Goal: Information Seeking & Learning: Learn about a topic

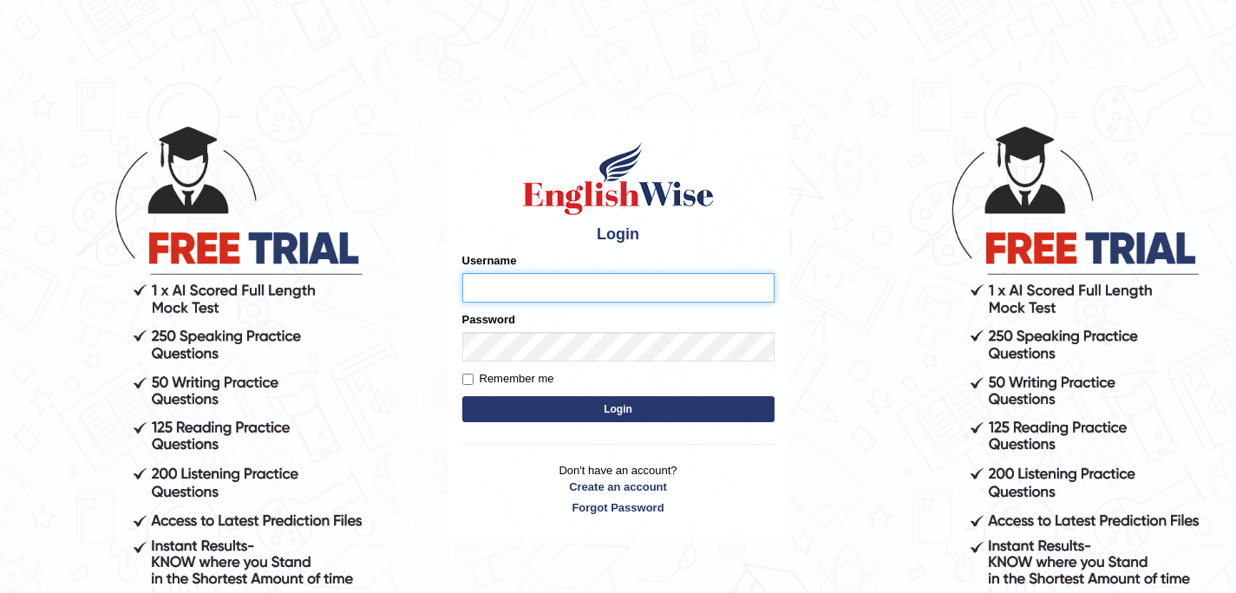
click at [608, 290] on input "Username" at bounding box center [618, 287] width 312 height 29
type input "souvikdasmahapatra"
click at [622, 418] on button "Login" at bounding box center [618, 409] width 312 height 26
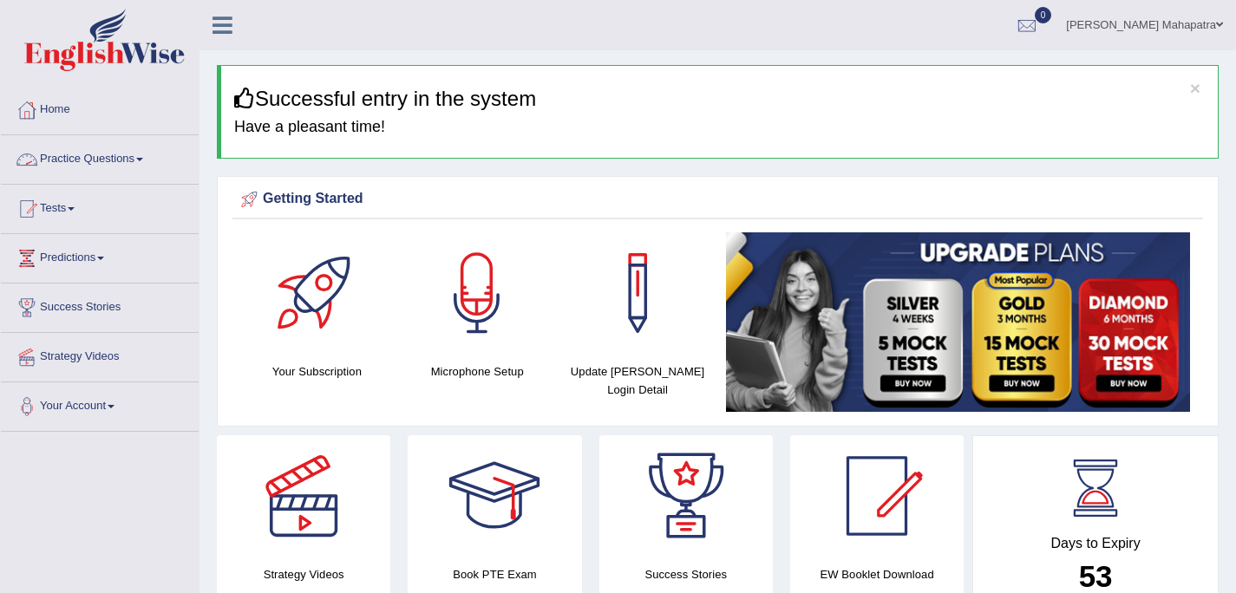
click at [101, 166] on link "Practice Questions" at bounding box center [100, 156] width 198 height 43
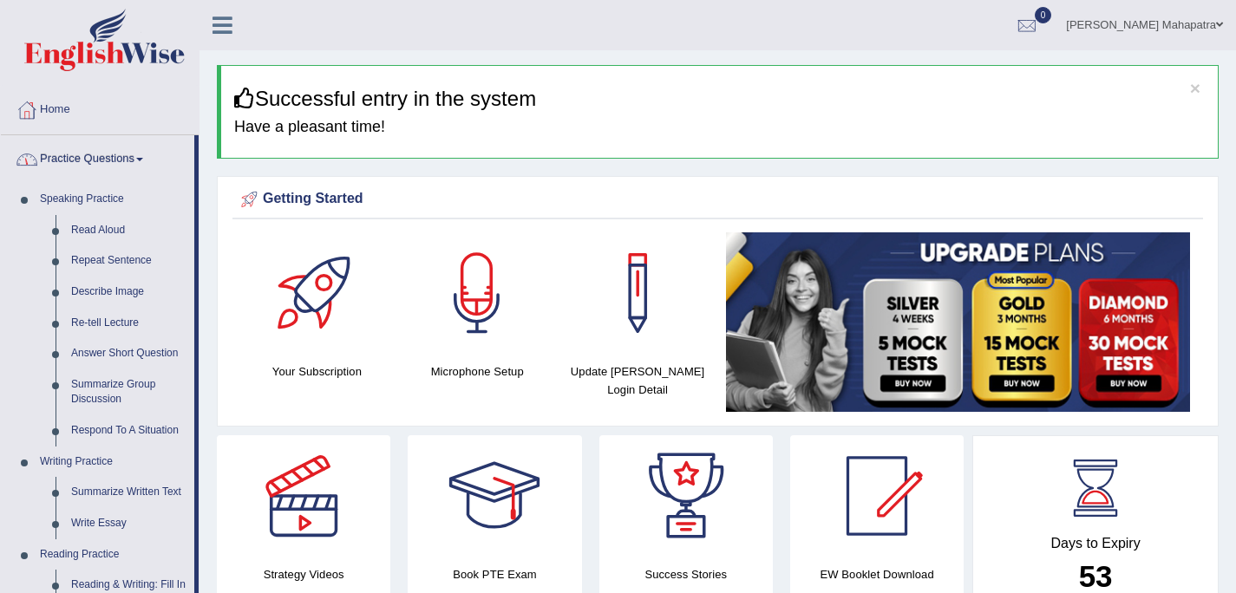
click at [100, 167] on link "Practice Questions" at bounding box center [97, 156] width 193 height 43
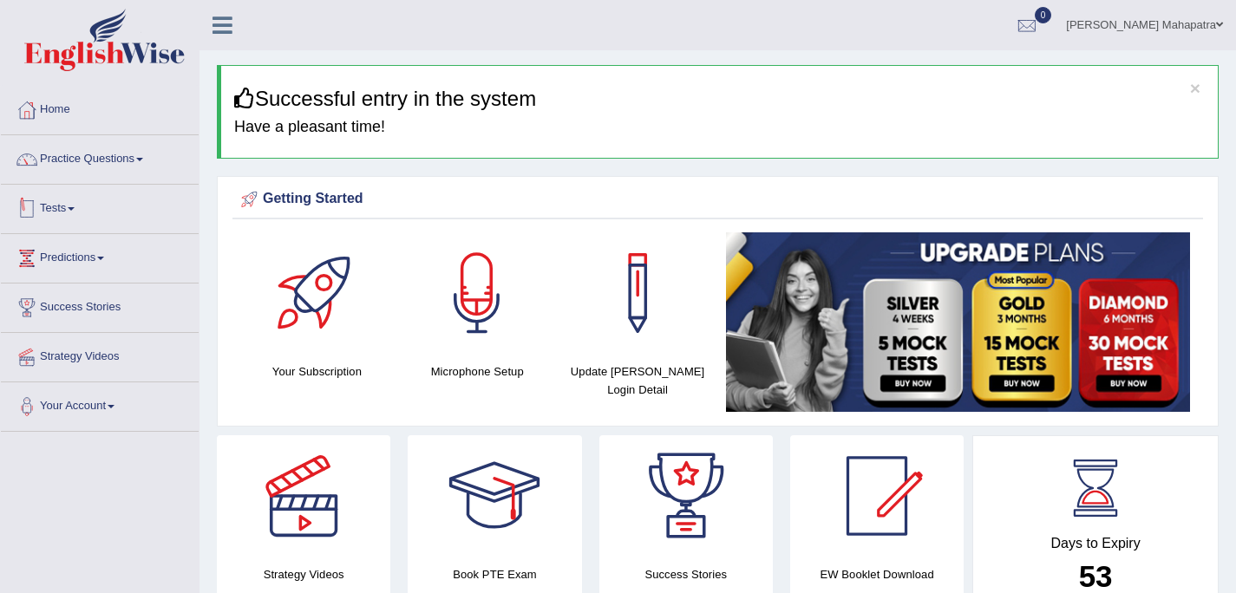
click at [88, 212] on link "Tests" at bounding box center [100, 206] width 198 height 43
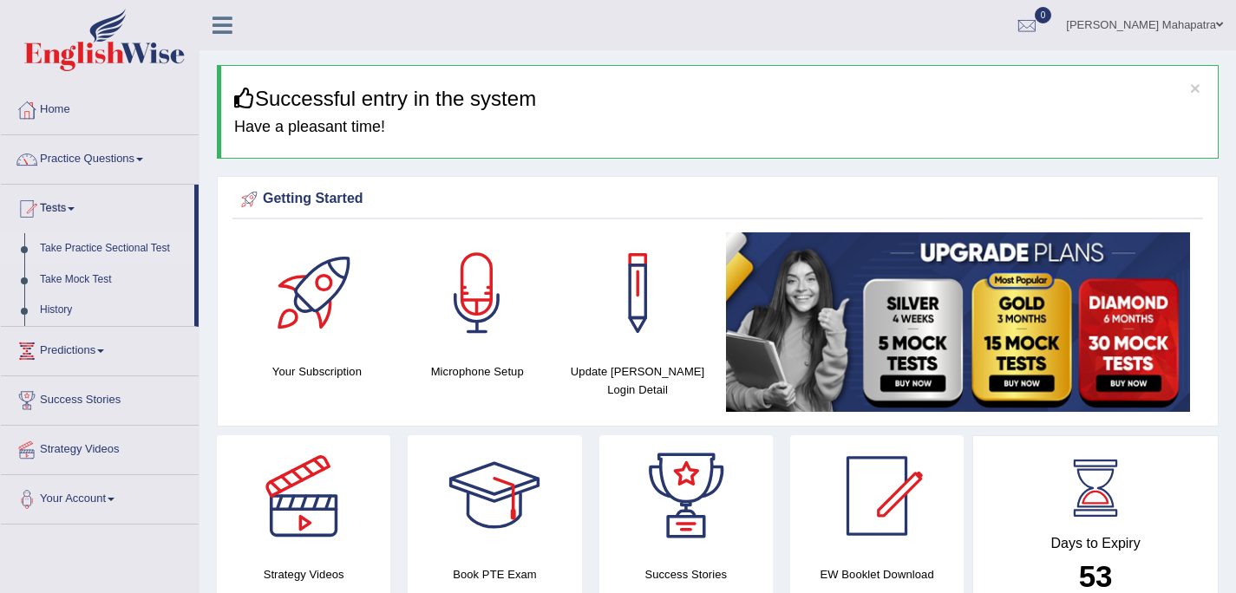
click at [95, 252] on link "Take Practice Sectional Test" at bounding box center [113, 248] width 162 height 31
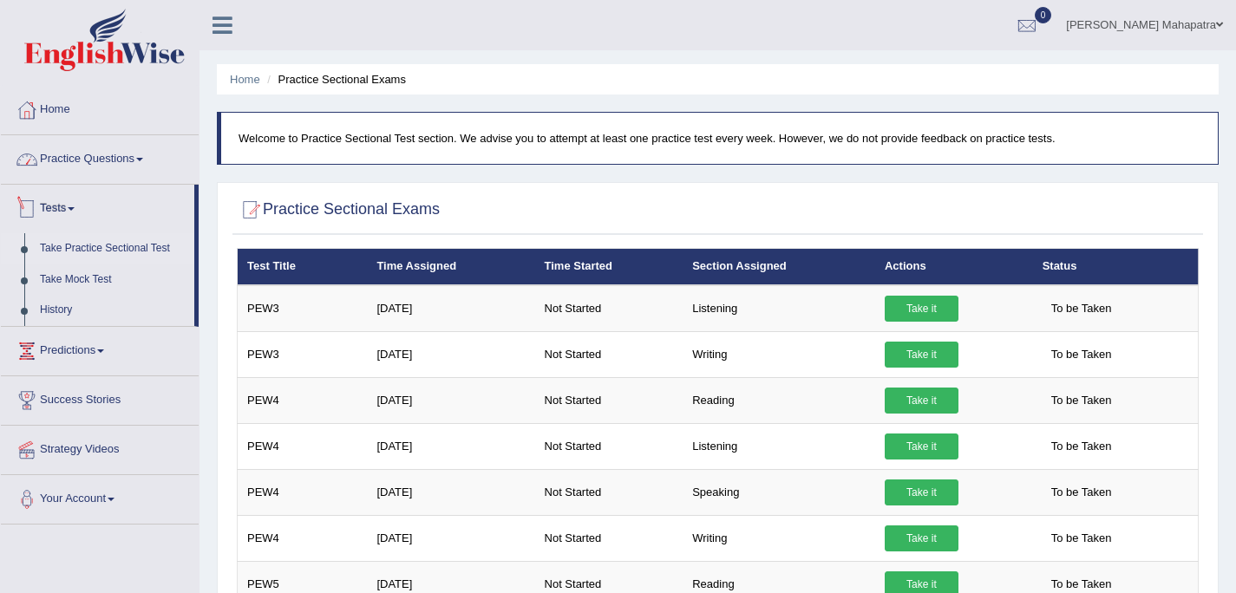
click at [107, 162] on link "Practice Questions" at bounding box center [100, 156] width 198 height 43
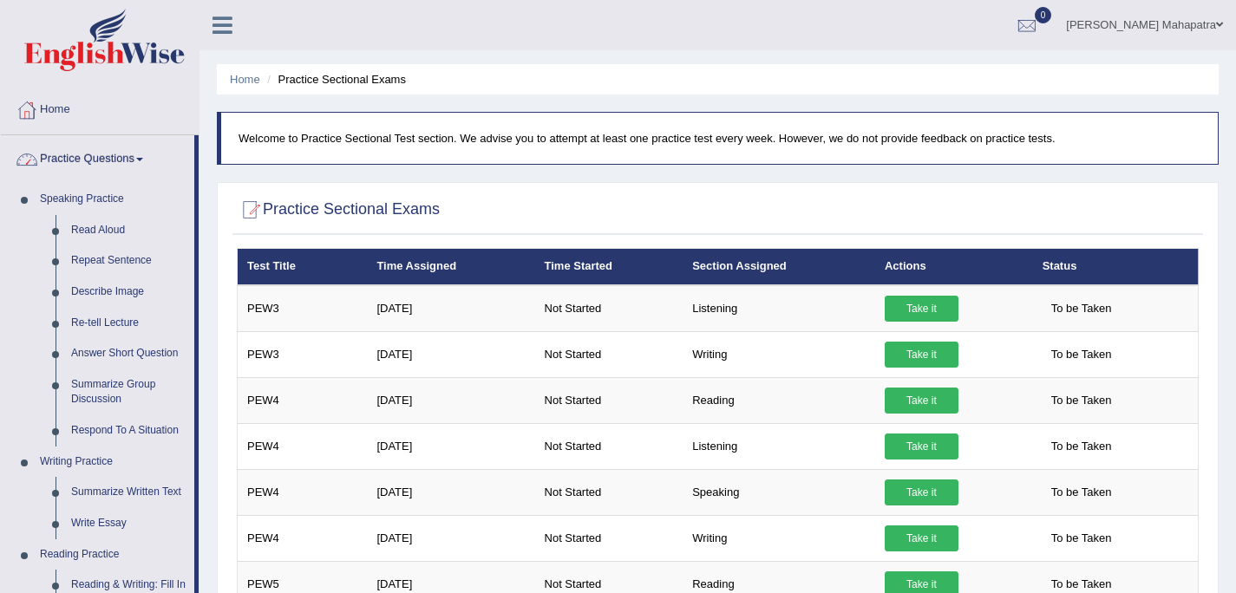
click at [118, 164] on link "Practice Questions" at bounding box center [97, 156] width 193 height 43
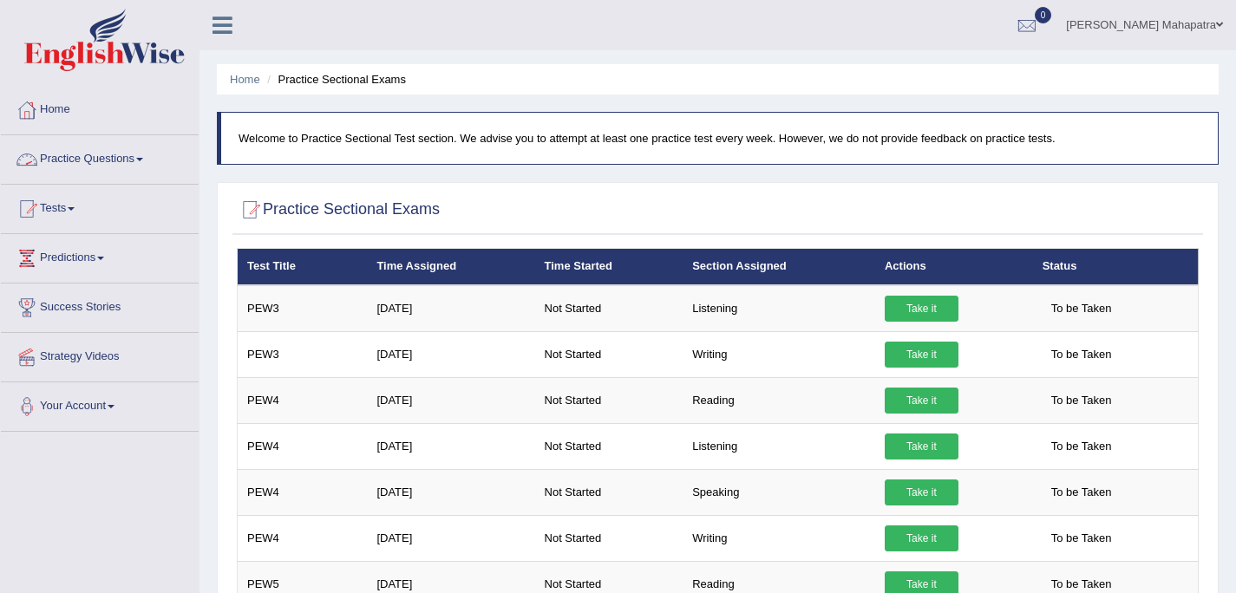
click at [118, 164] on link "Practice Questions" at bounding box center [100, 156] width 198 height 43
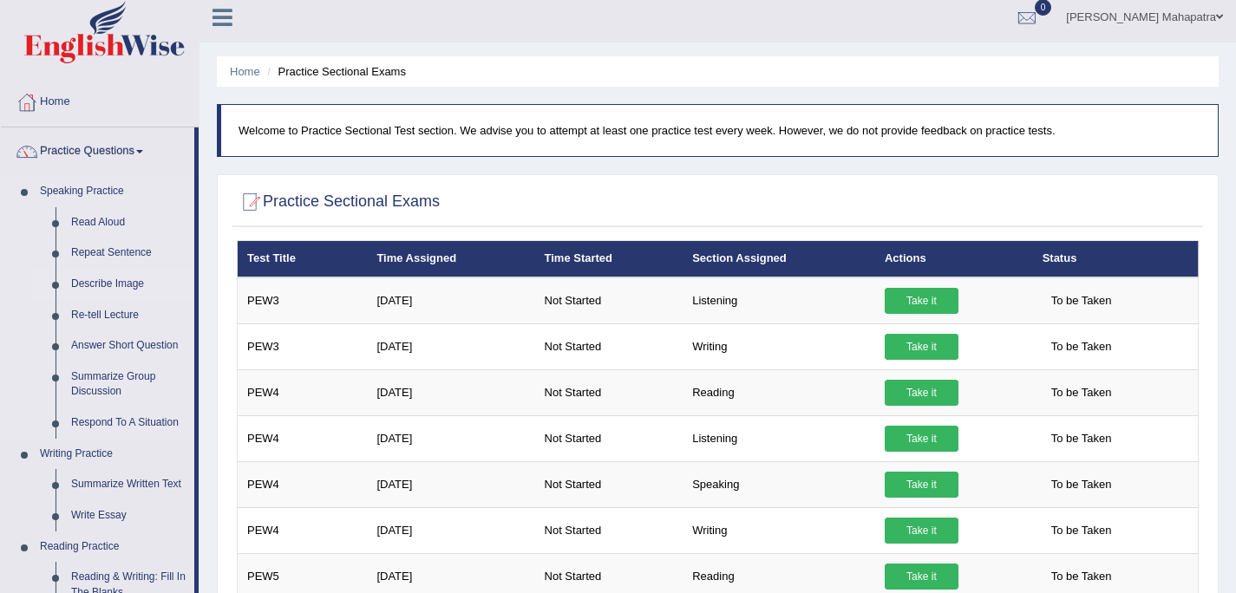
scroll to position [10, 0]
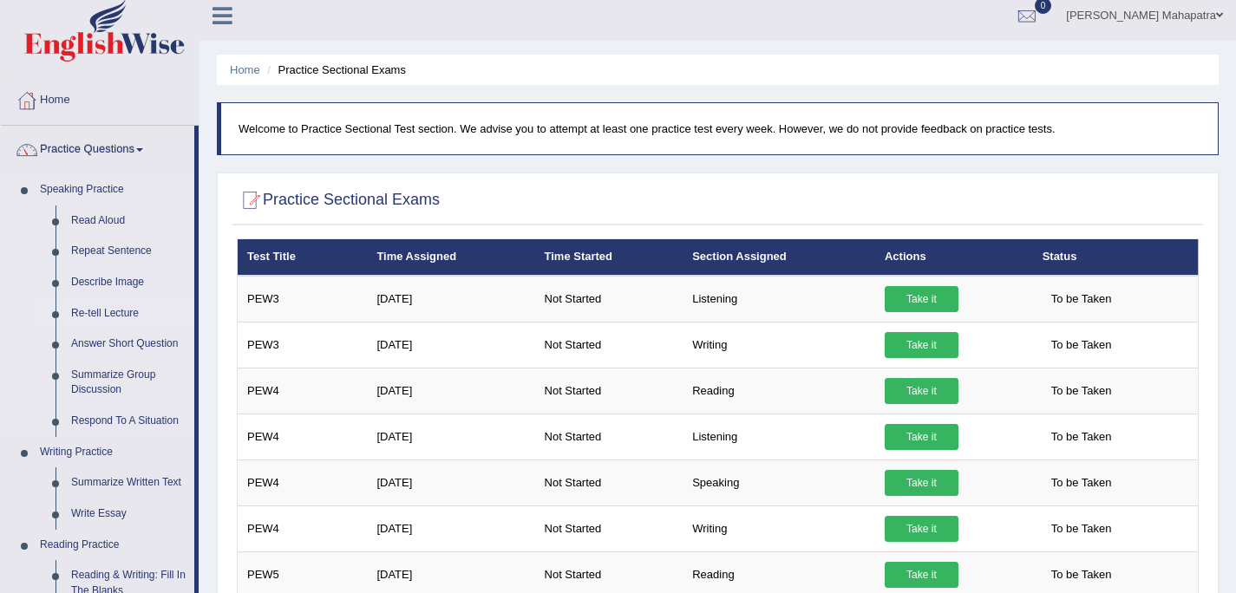
click at [127, 314] on link "Re-tell Lecture" at bounding box center [128, 313] width 131 height 31
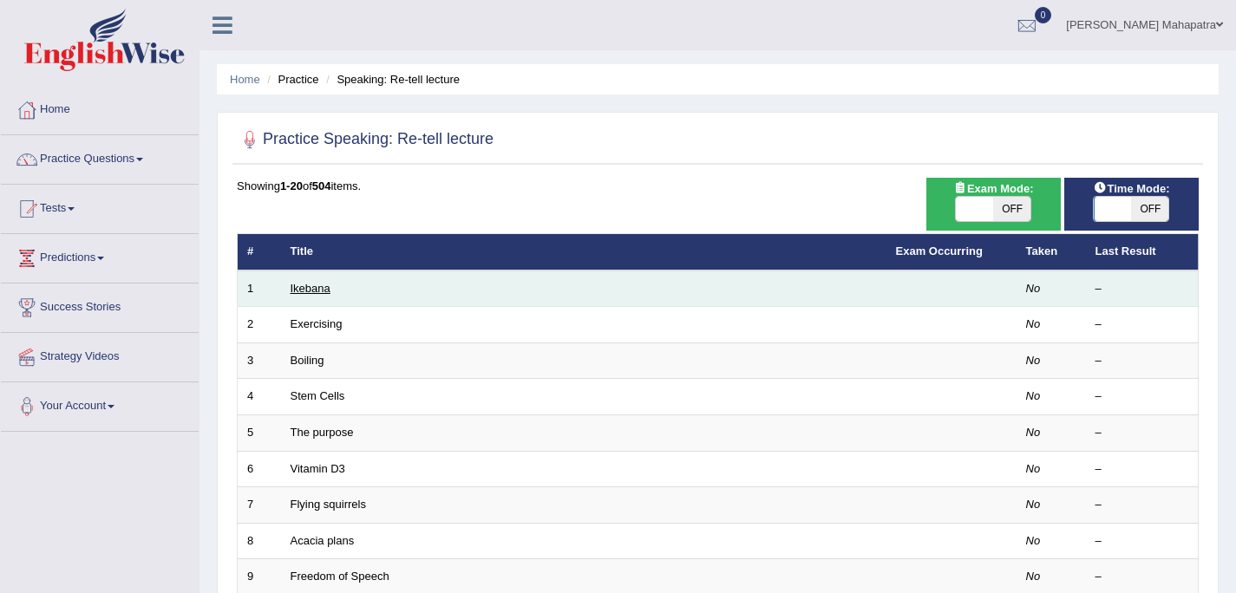
click at [307, 288] on link "Ikebana" at bounding box center [311, 288] width 40 height 13
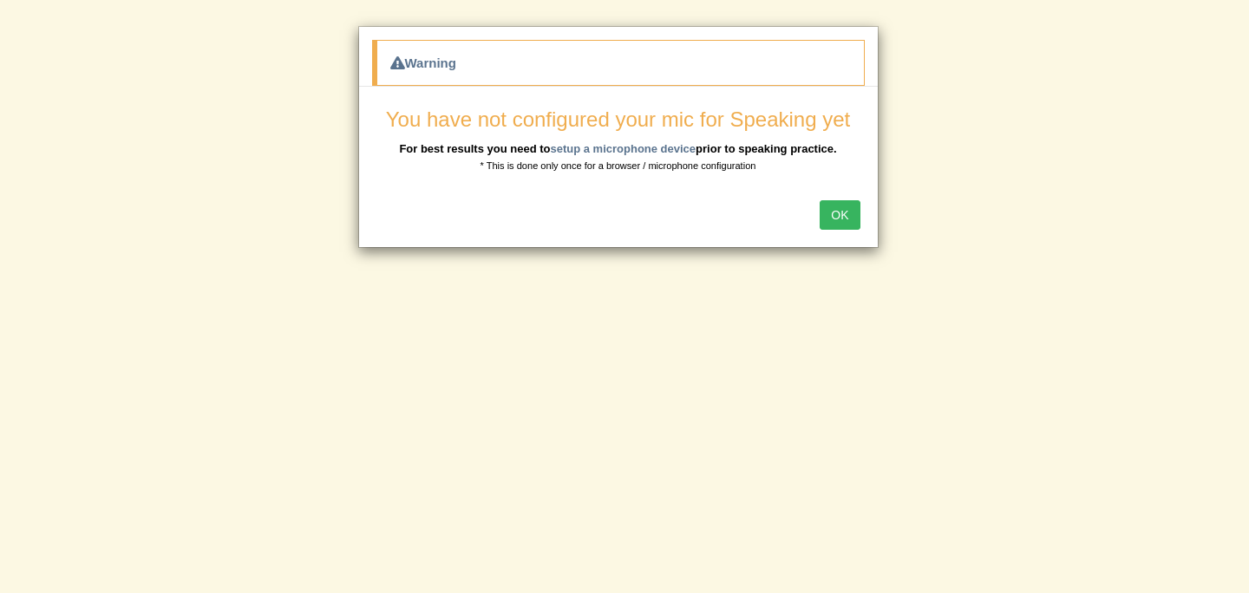
click at [840, 218] on button "OK" at bounding box center [840, 214] width 40 height 29
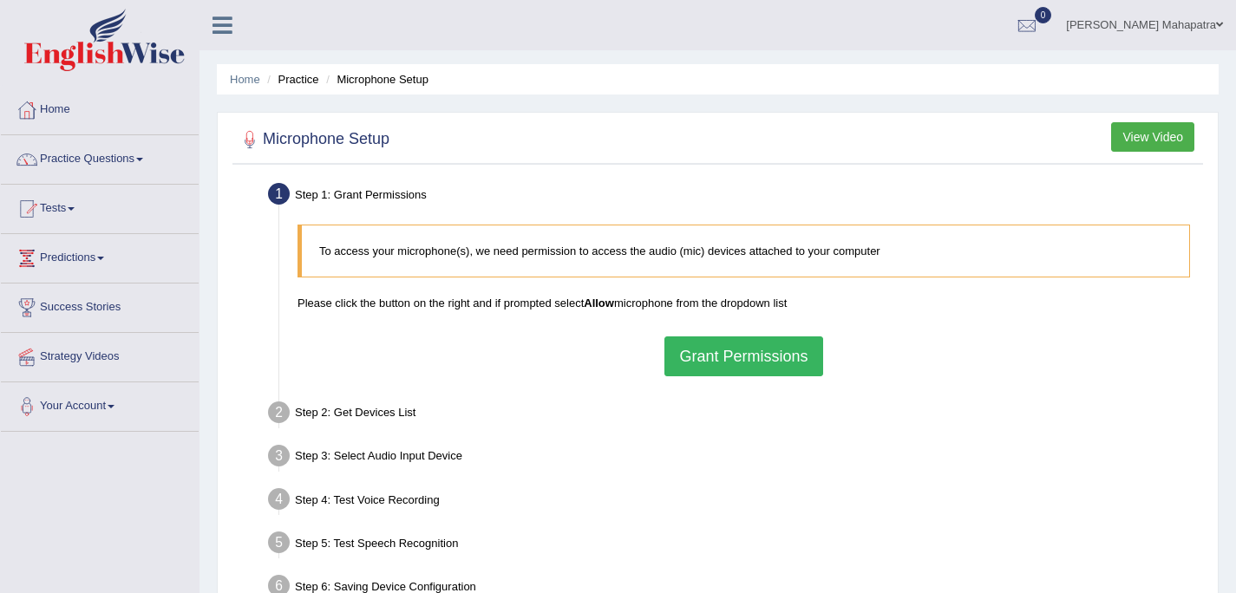
click at [725, 357] on button "Grant Permissions" at bounding box center [743, 357] width 158 height 40
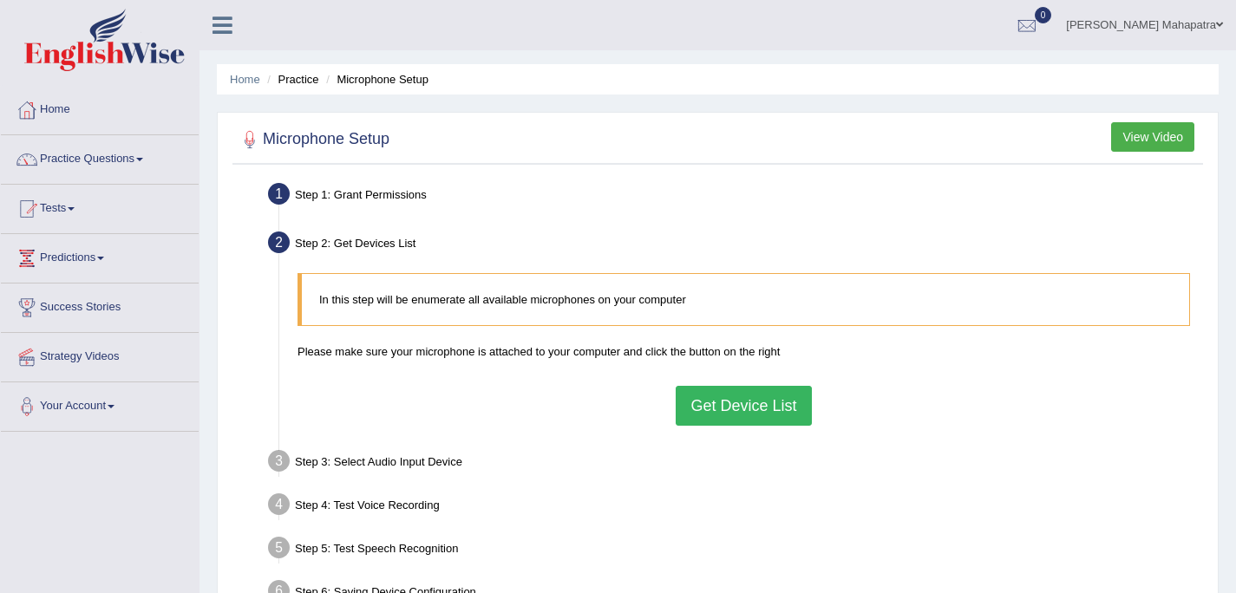
click at [727, 415] on button "Get Device List" at bounding box center [743, 406] width 135 height 40
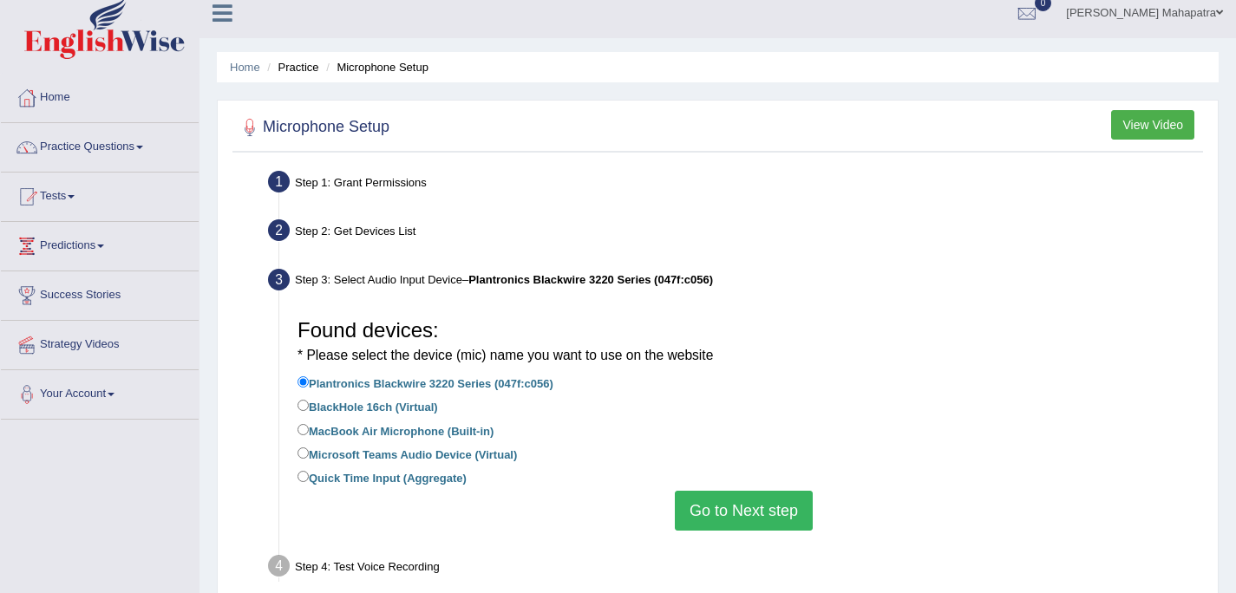
scroll to position [92, 0]
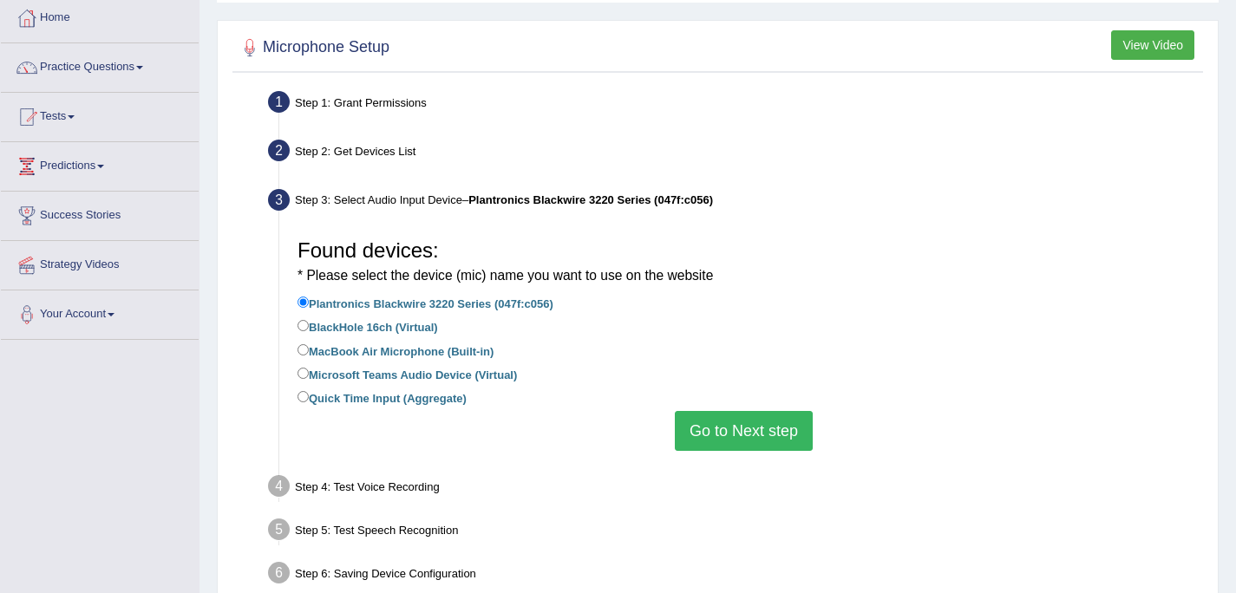
click at [733, 428] on button "Go to Next step" at bounding box center [744, 431] width 138 height 40
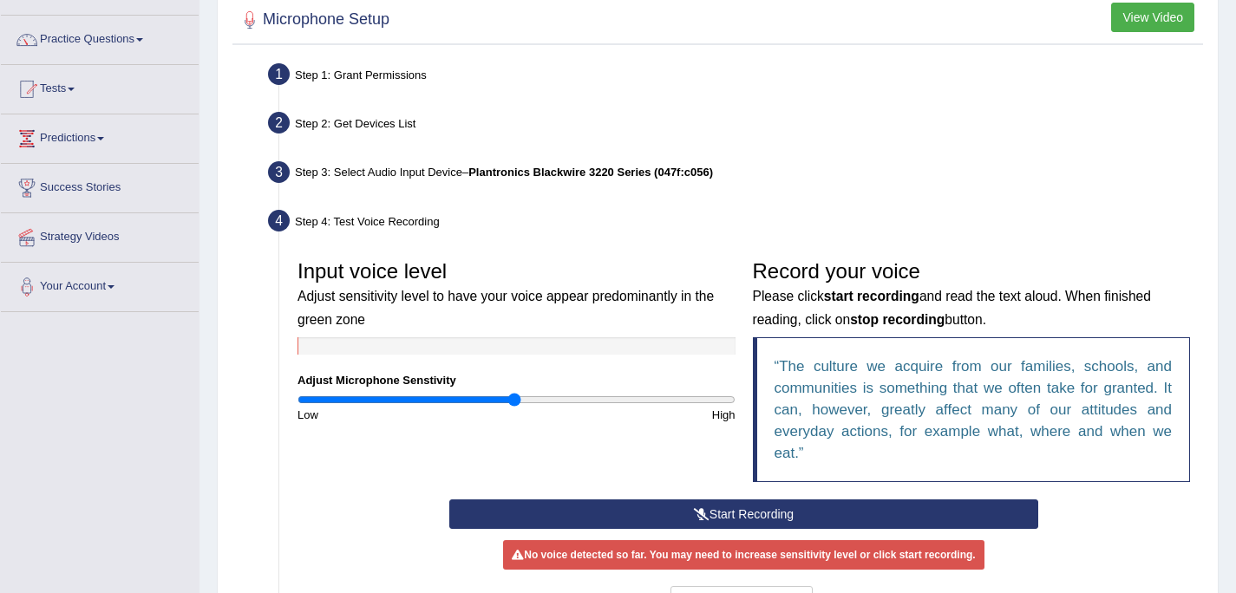
scroll to position [239, 0]
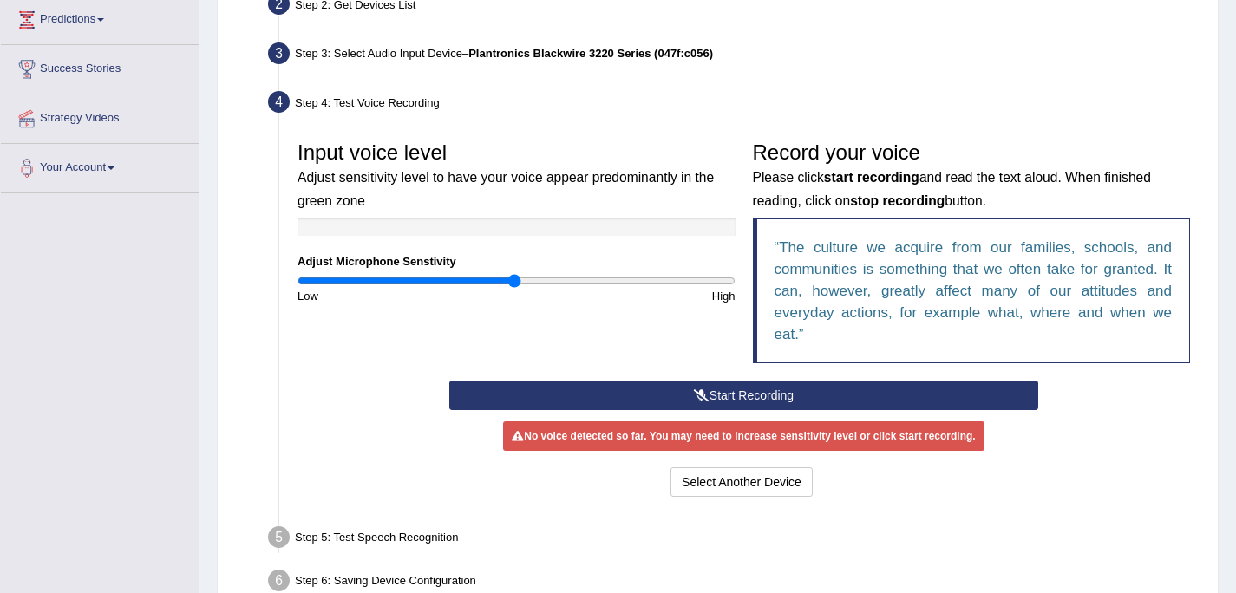
click at [745, 393] on button "Start Recording" at bounding box center [743, 395] width 589 height 29
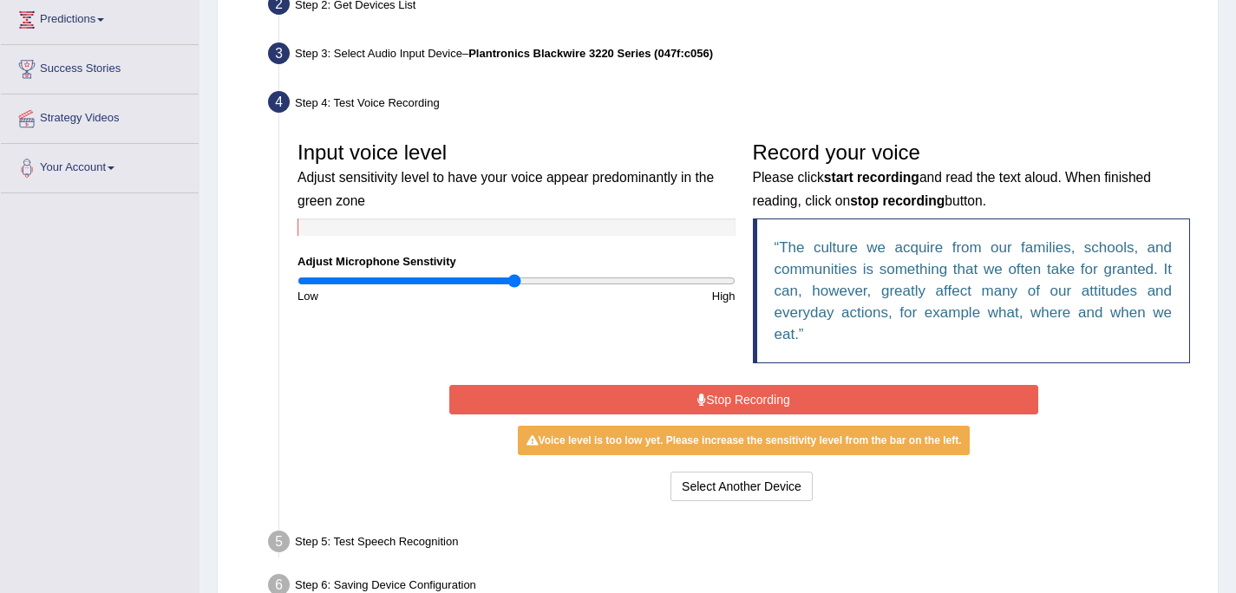
click at [755, 396] on button "Stop Recording" at bounding box center [743, 399] width 589 height 29
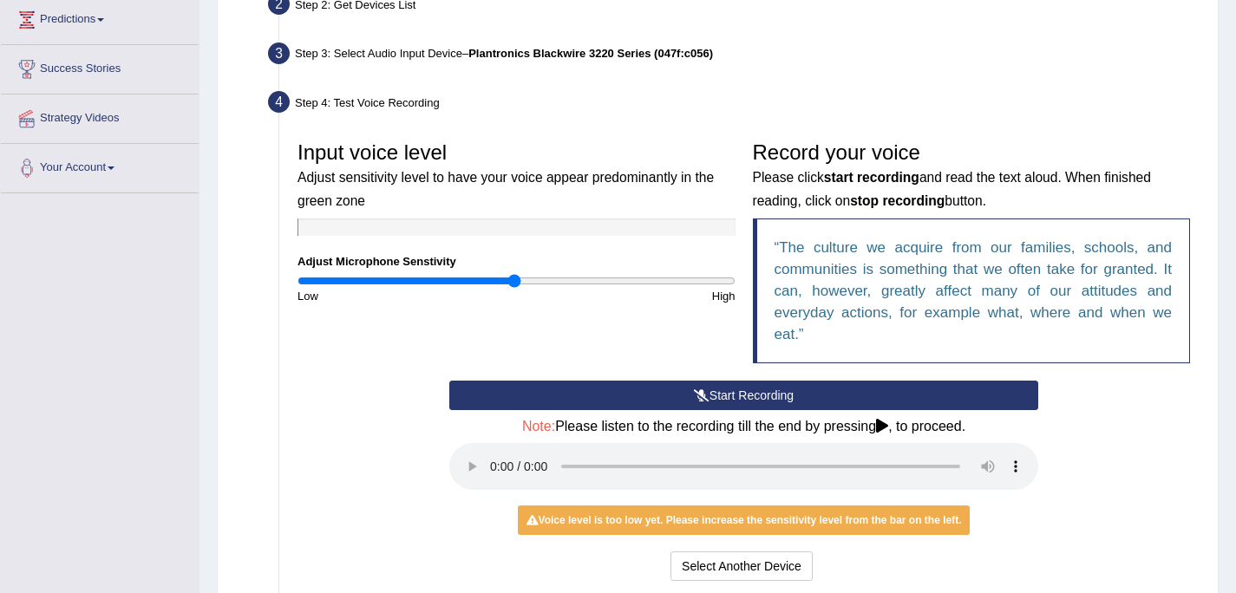
click at [677, 391] on button "Start Recording" at bounding box center [743, 395] width 589 height 29
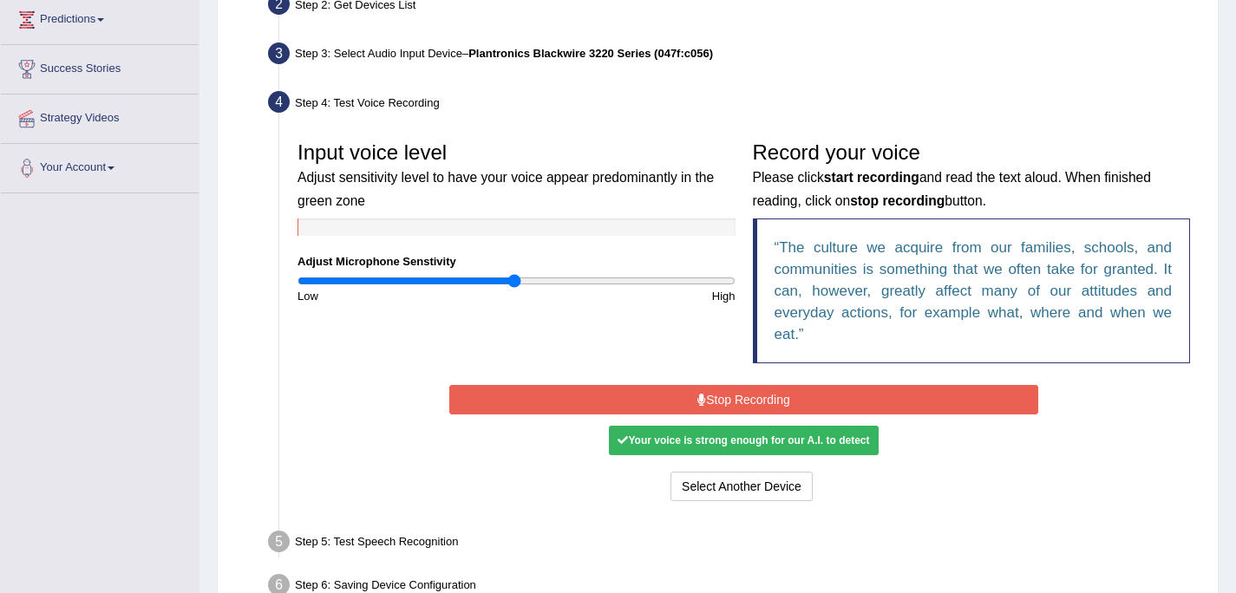
click at [720, 402] on button "Stop Recording" at bounding box center [743, 399] width 589 height 29
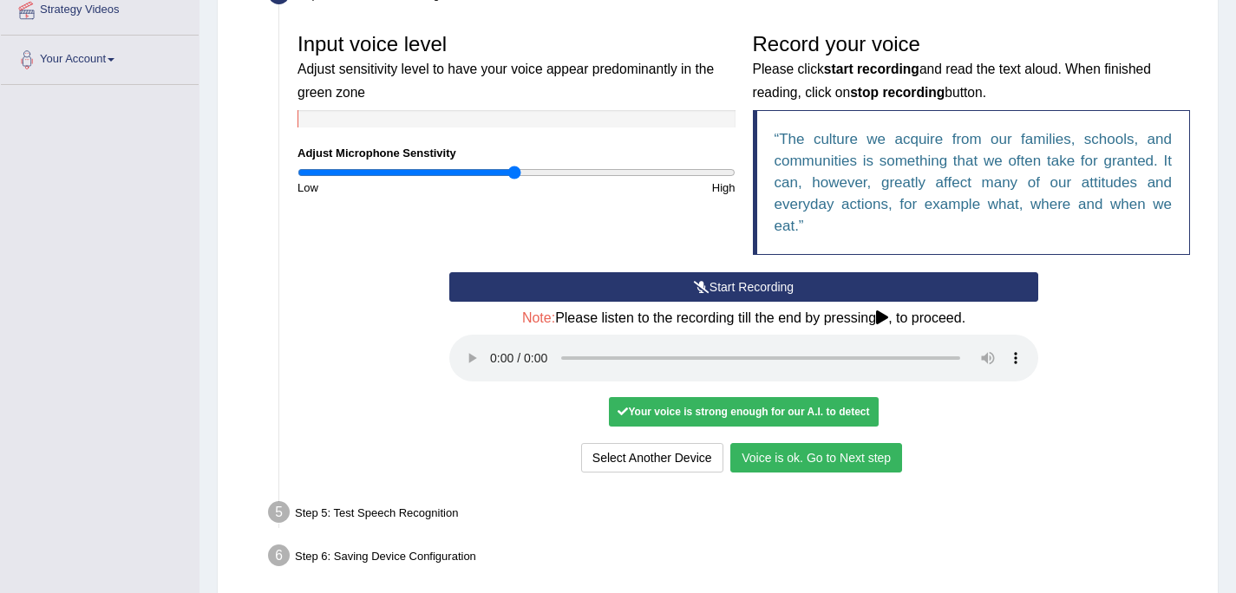
scroll to position [402, 0]
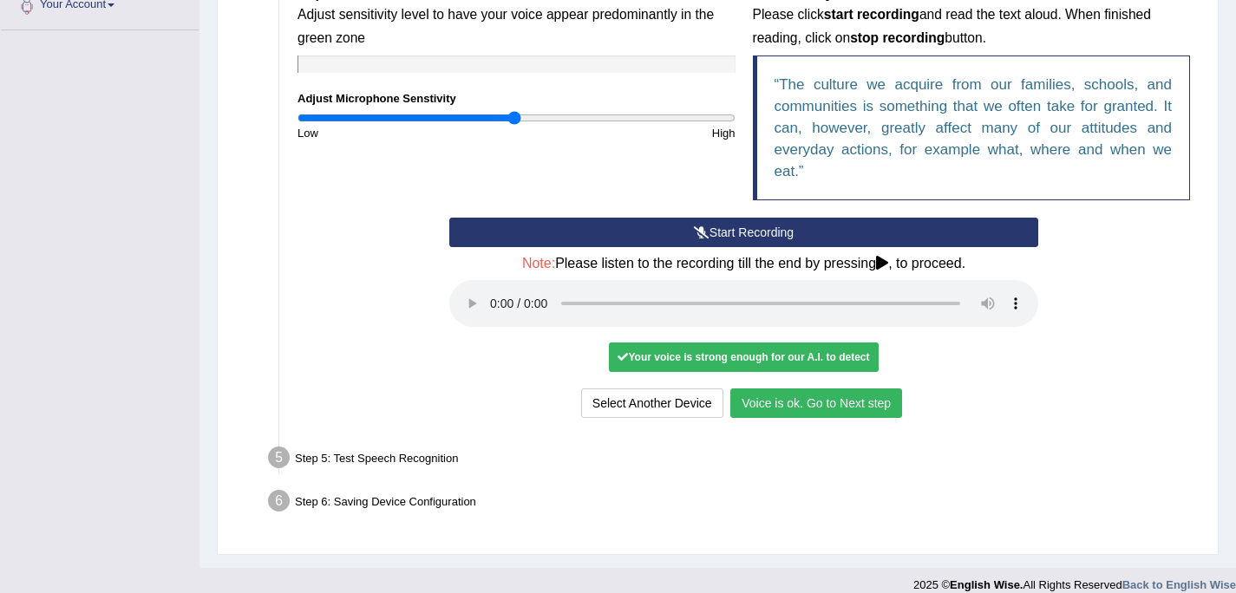
click at [819, 405] on button "Voice is ok. Go to Next step" at bounding box center [816, 403] width 172 height 29
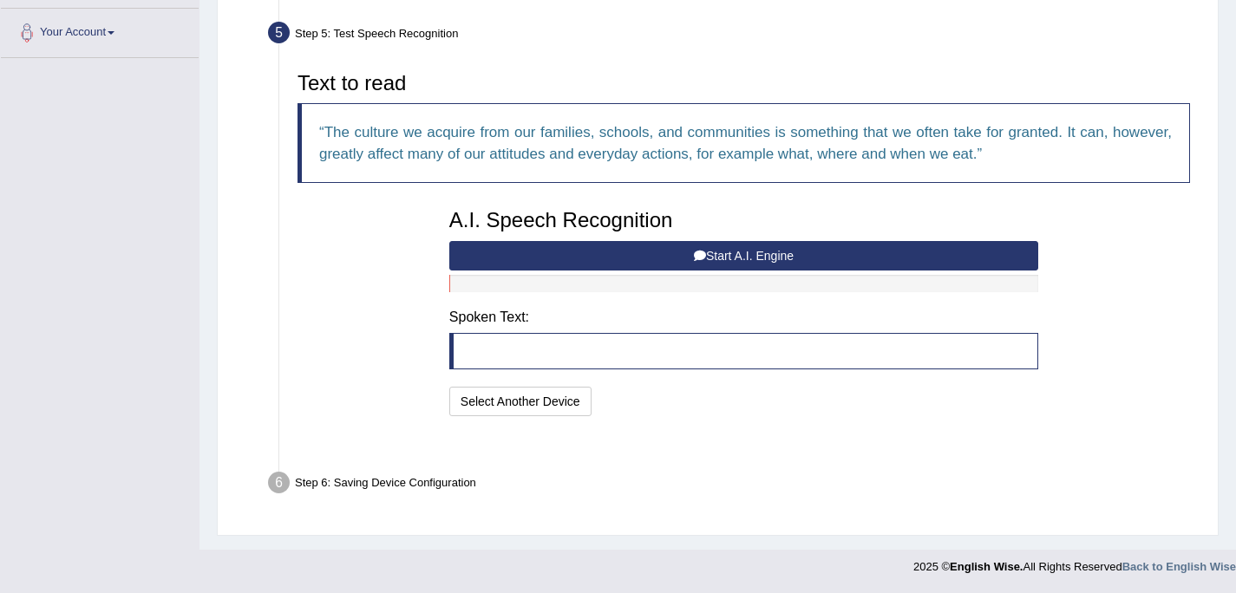
scroll to position [330, 0]
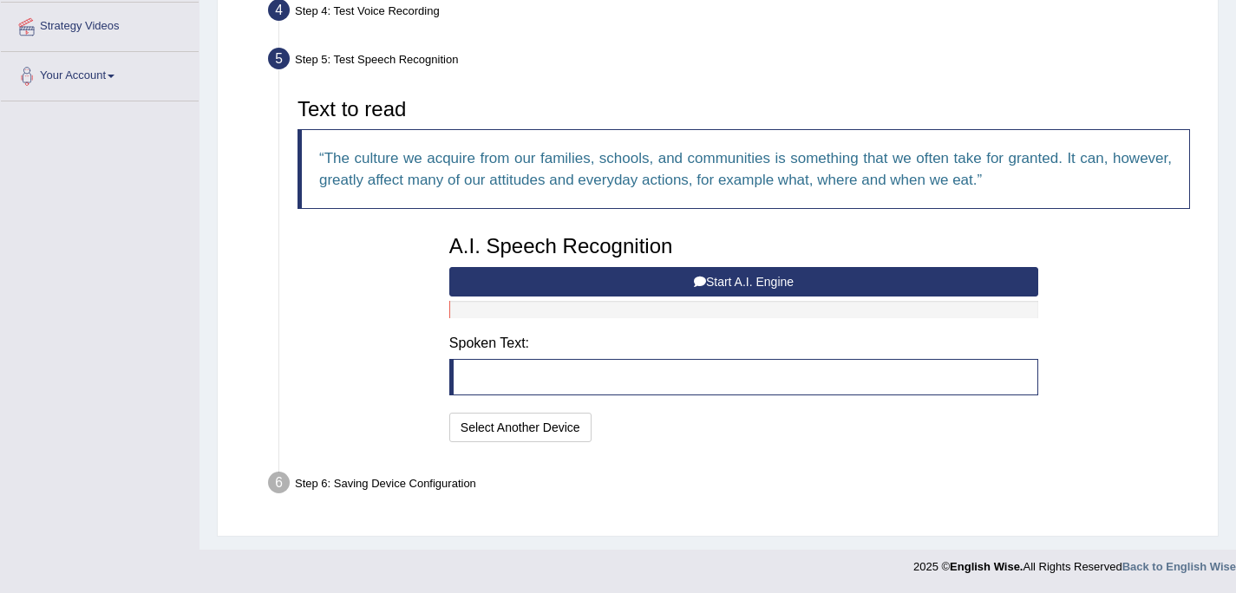
click at [747, 279] on button "Start A.I. Engine" at bounding box center [743, 281] width 589 height 29
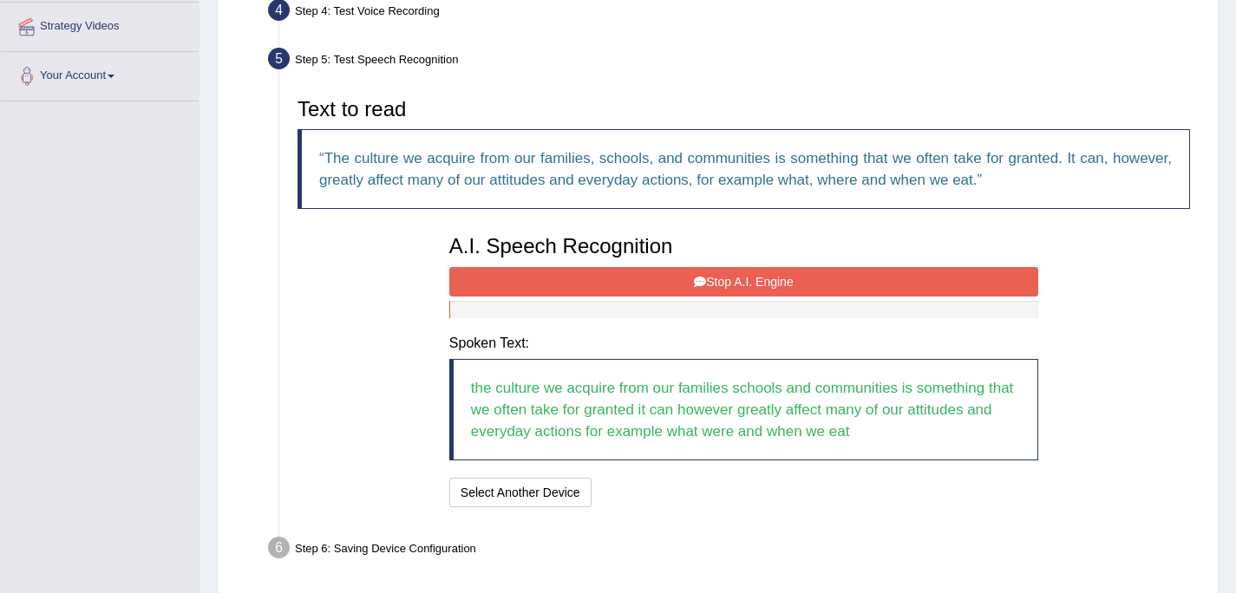
click at [708, 284] on button "Stop A.I. Engine" at bounding box center [743, 281] width 589 height 29
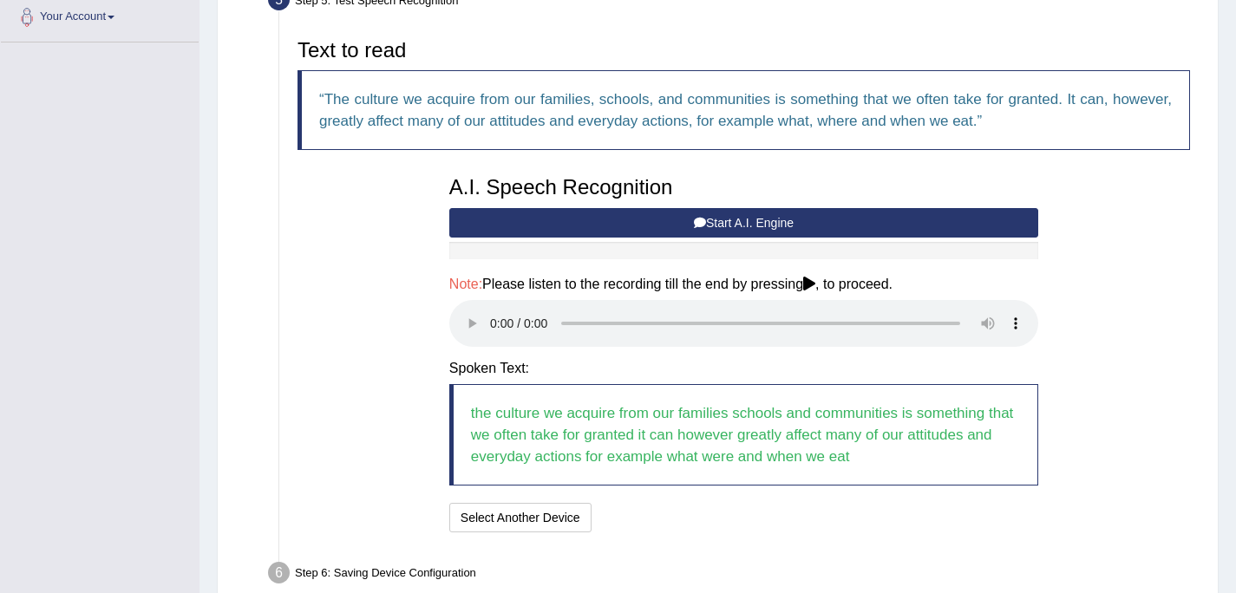
scroll to position [354, 0]
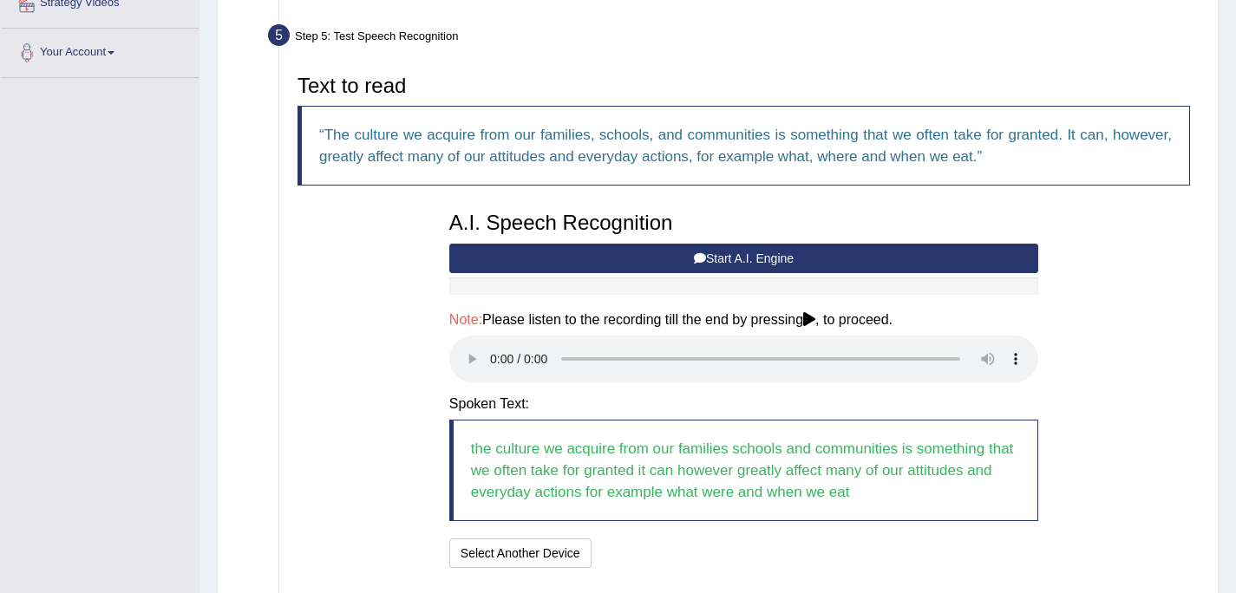
click at [890, 492] on blockquote "the culture we acquire from our families schools and communities is something t…" at bounding box center [743, 470] width 589 height 101
drag, startPoint x: 874, startPoint y: 492, endPoint x: 632, endPoint y: 321, distance: 296.2
click at [834, 476] on blockquote "the culture we acquire from our families schools and communities is something t…" at bounding box center [743, 470] width 589 height 101
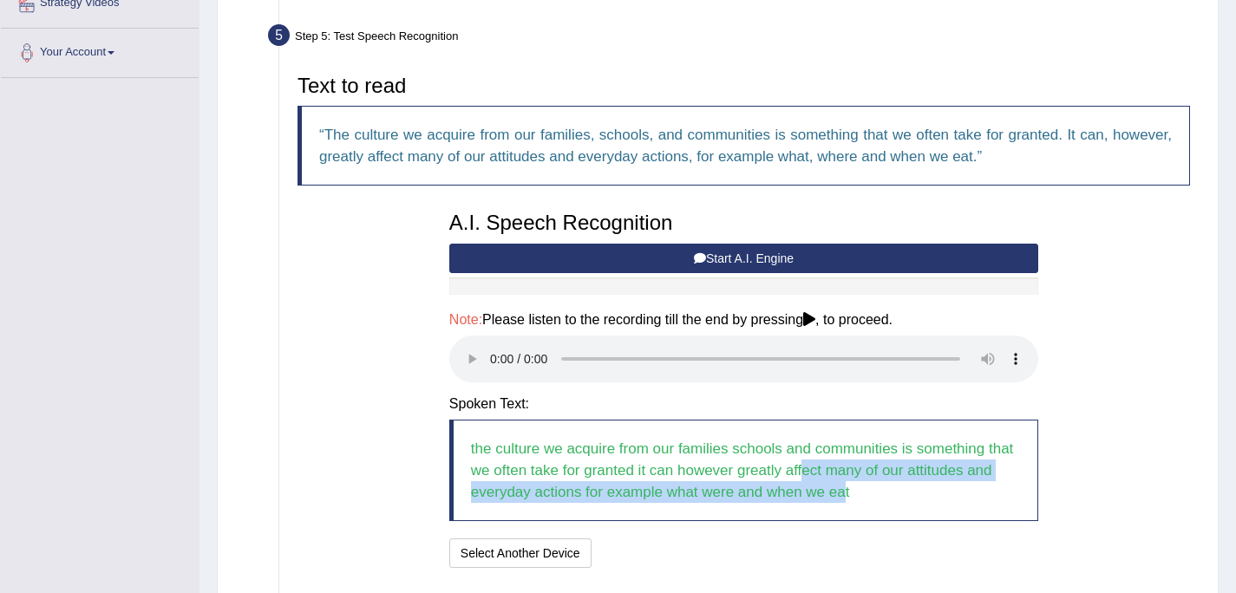
click at [695, 258] on icon at bounding box center [700, 258] width 12 height 12
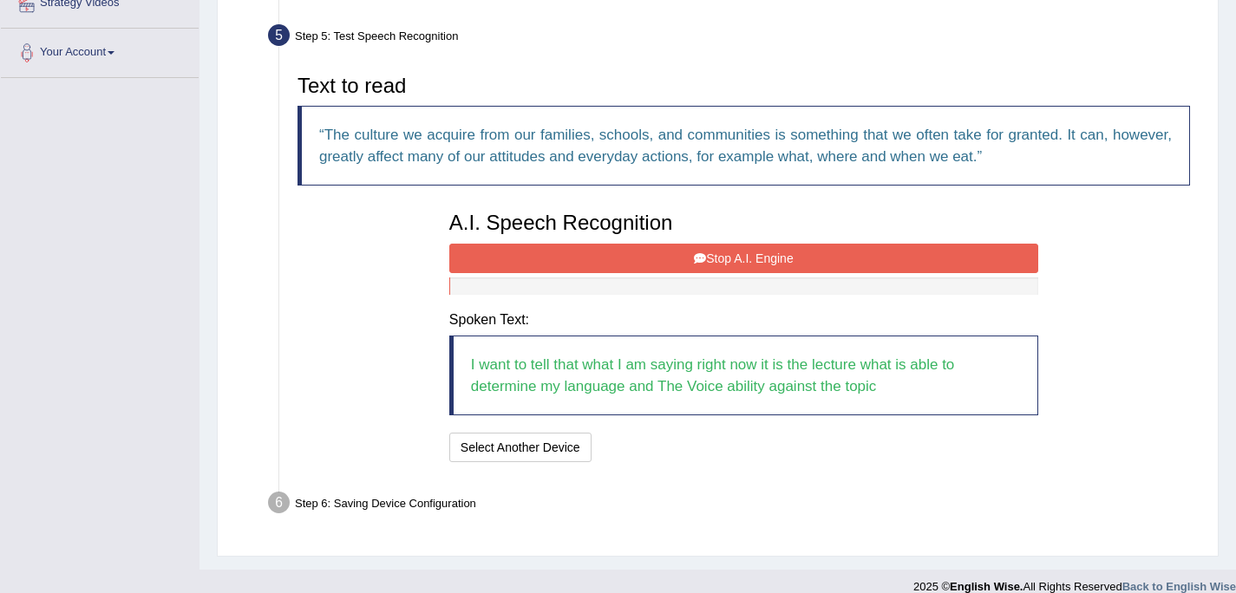
click at [746, 253] on button "Stop A.I. Engine" at bounding box center [743, 258] width 589 height 29
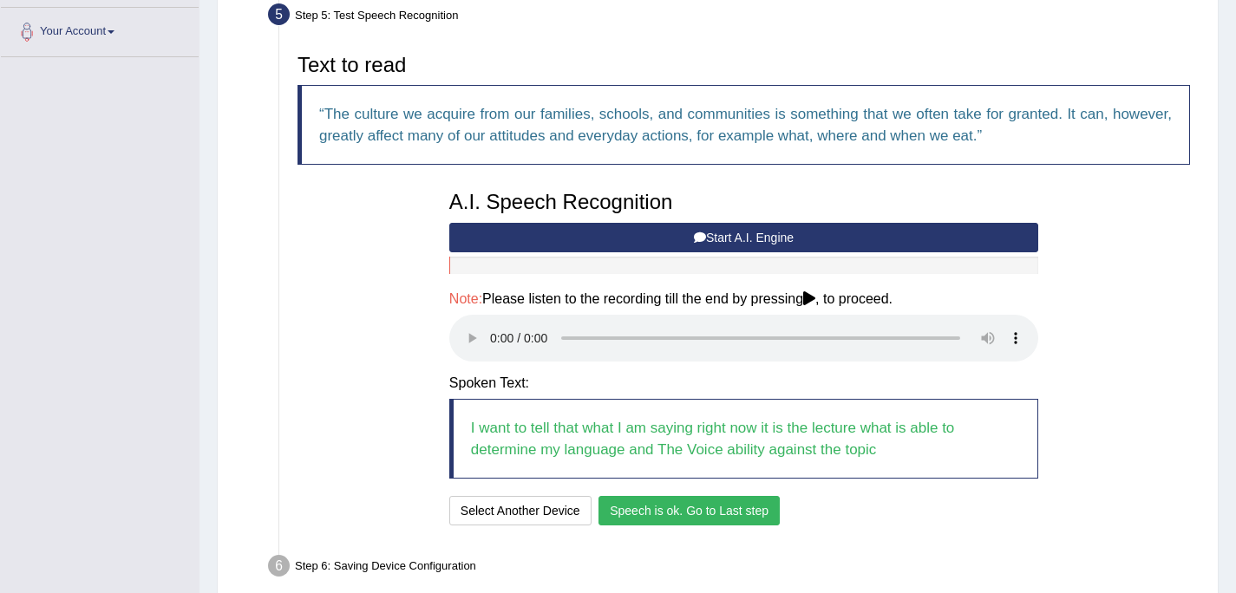
scroll to position [457, 0]
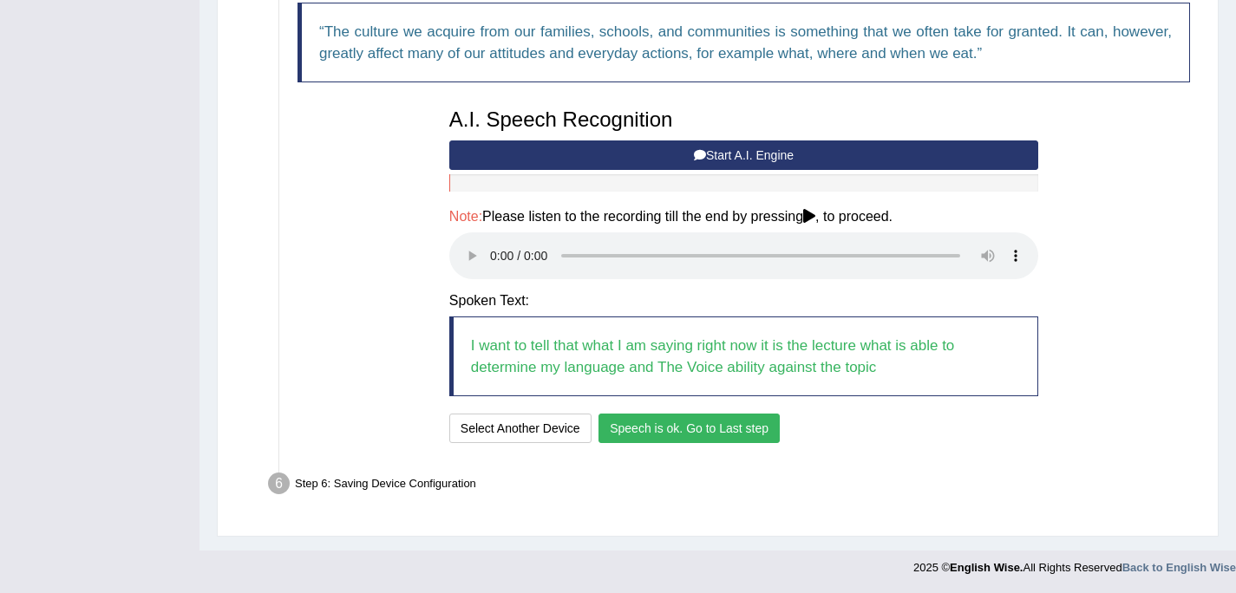
click at [732, 430] on button "Speech is ok. Go to Last step" at bounding box center [688, 428] width 181 height 29
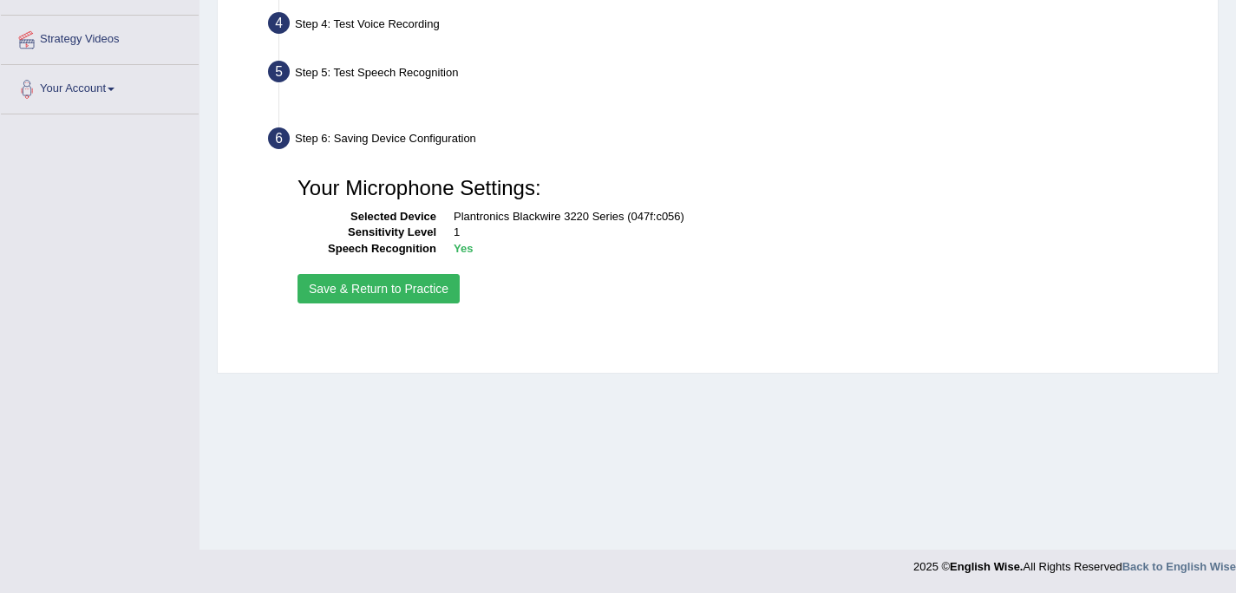
scroll to position [317, 0]
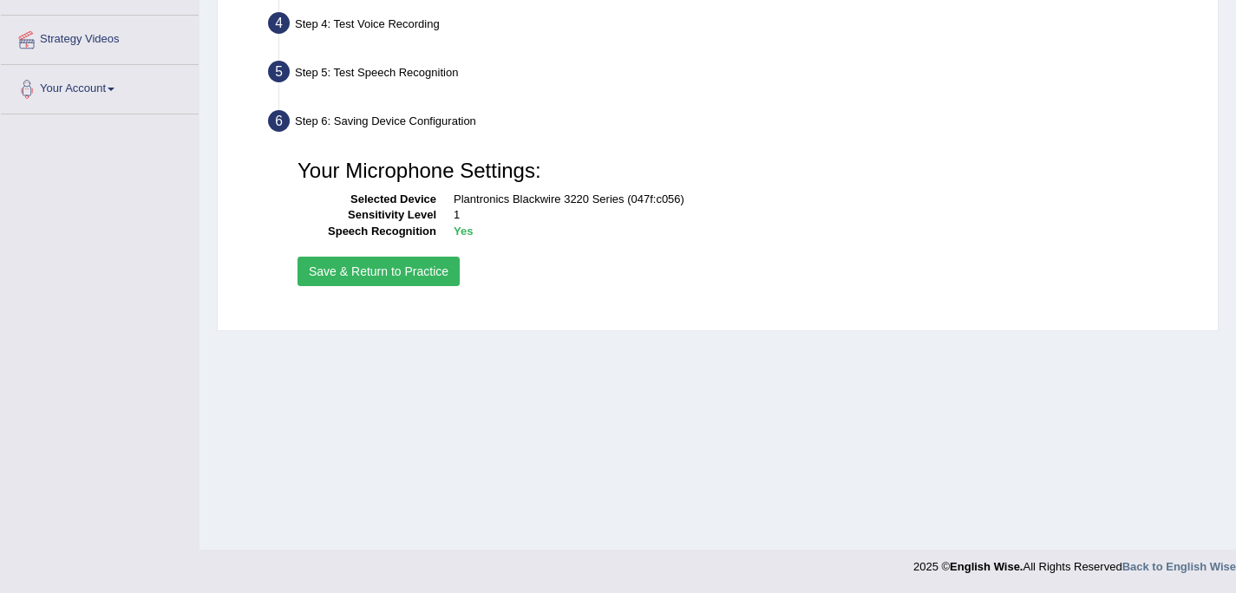
click at [357, 274] on button "Save & Return to Practice" at bounding box center [379, 271] width 162 height 29
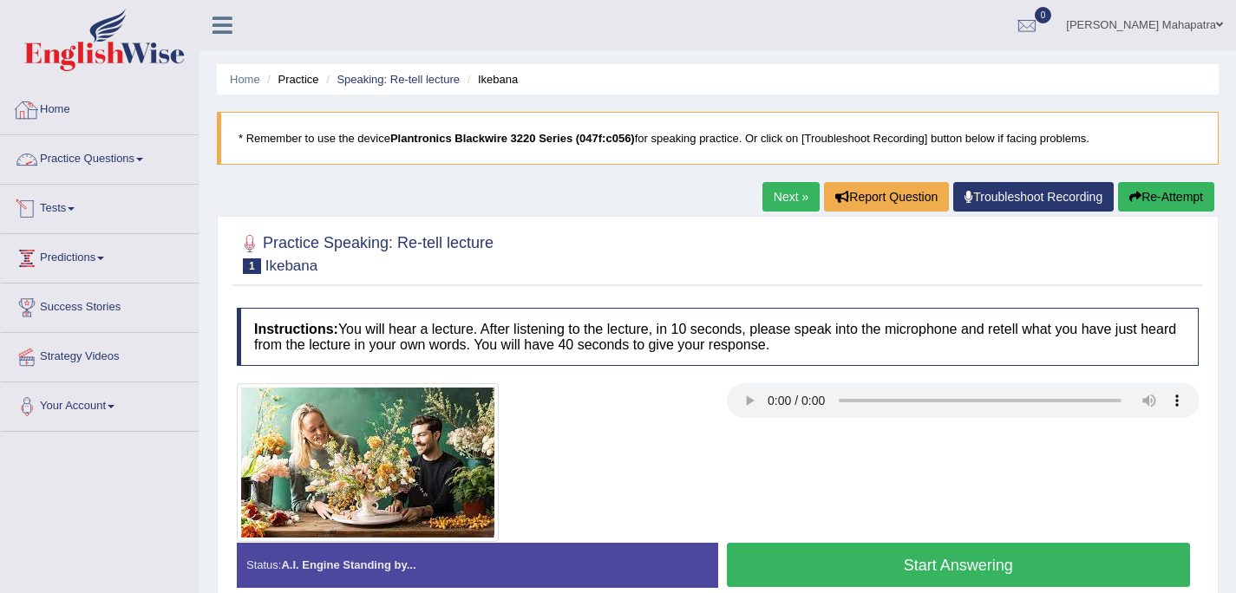
click at [101, 160] on link "Practice Questions" at bounding box center [100, 156] width 198 height 43
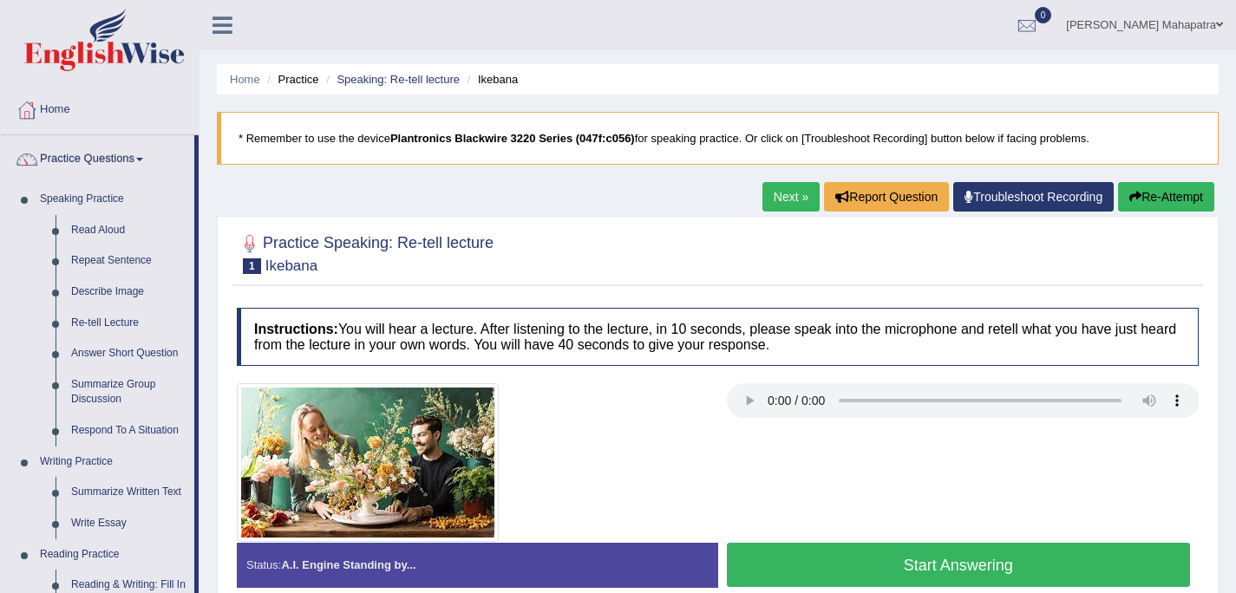
click at [111, 148] on link "Practice Questions" at bounding box center [97, 156] width 193 height 43
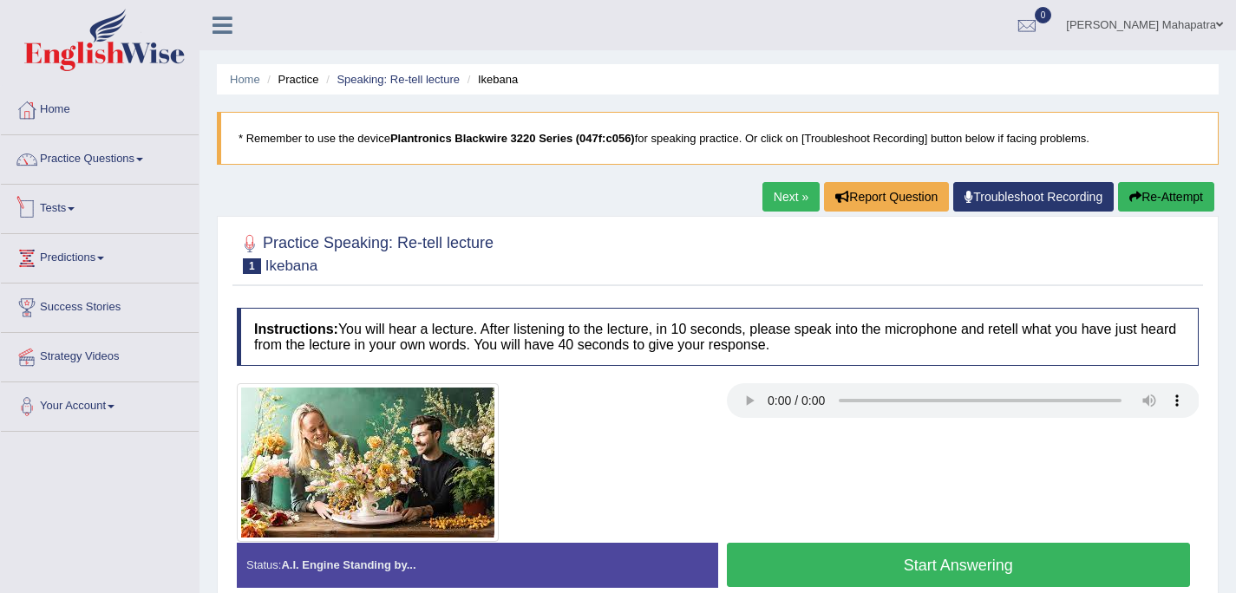
click at [67, 208] on link "Tests" at bounding box center [100, 206] width 198 height 43
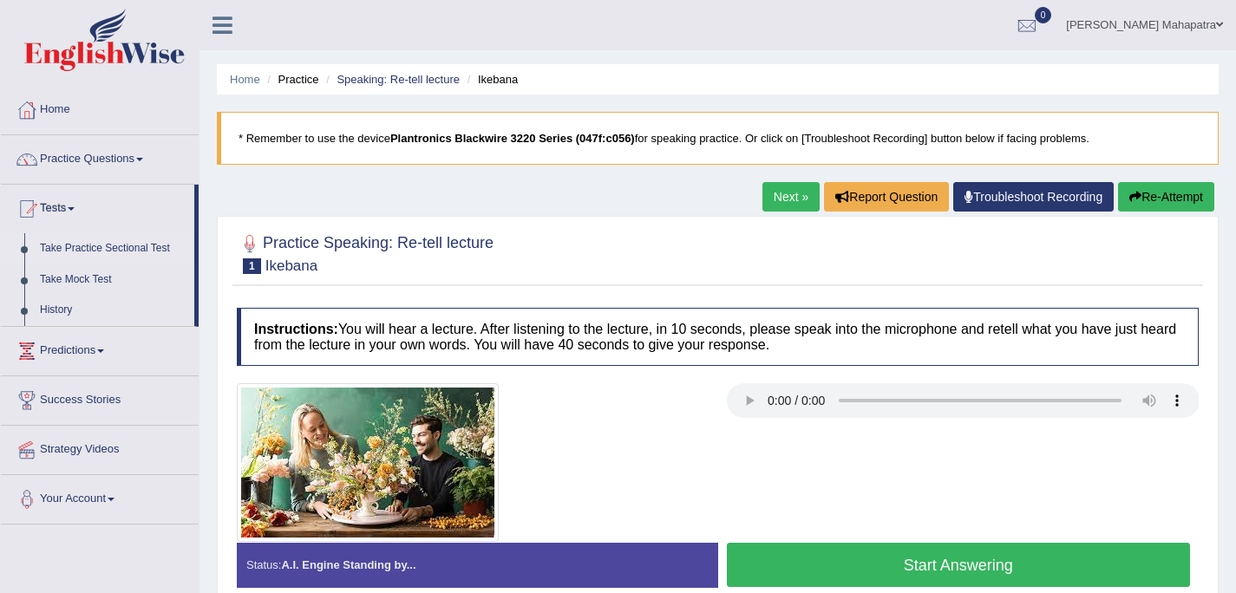
click at [73, 250] on link "Take Practice Sectional Test" at bounding box center [113, 248] width 162 height 31
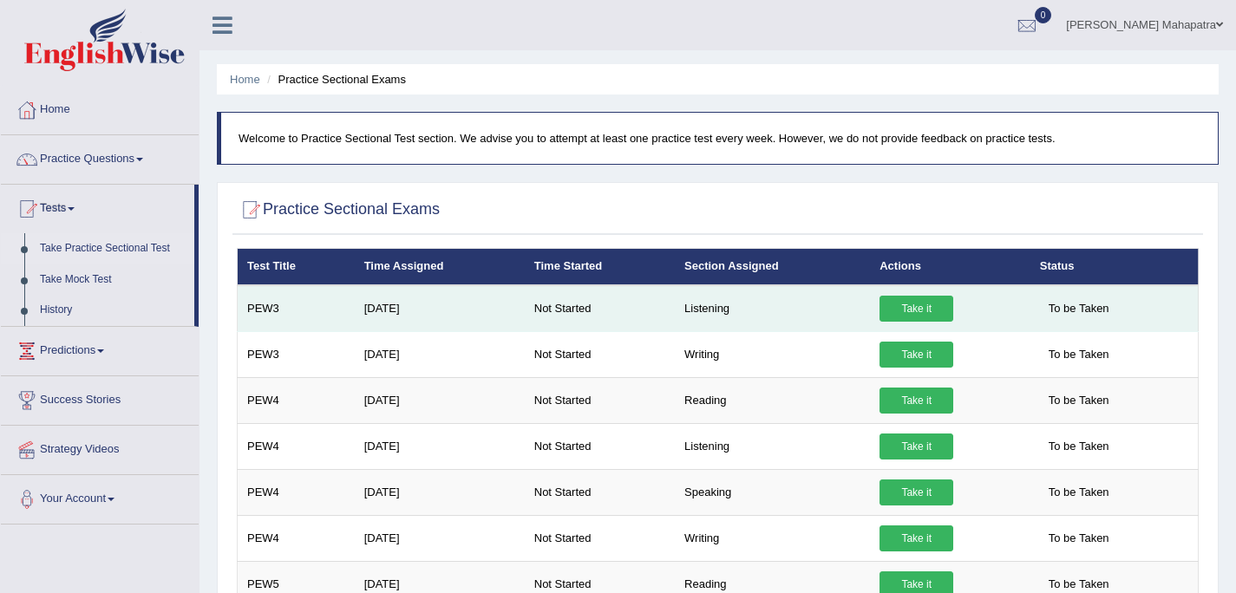
click at [918, 305] on link "Take it" at bounding box center [917, 309] width 74 height 26
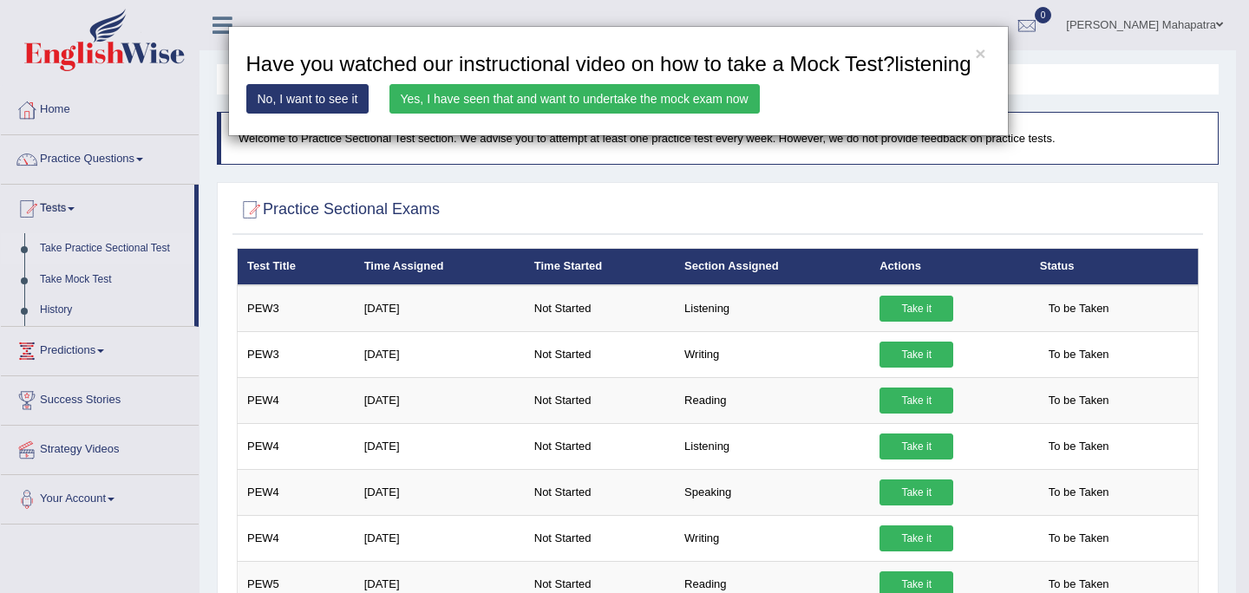
click at [511, 114] on link "Yes, I have seen that and want to undertake the mock exam now" at bounding box center [574, 98] width 370 height 29
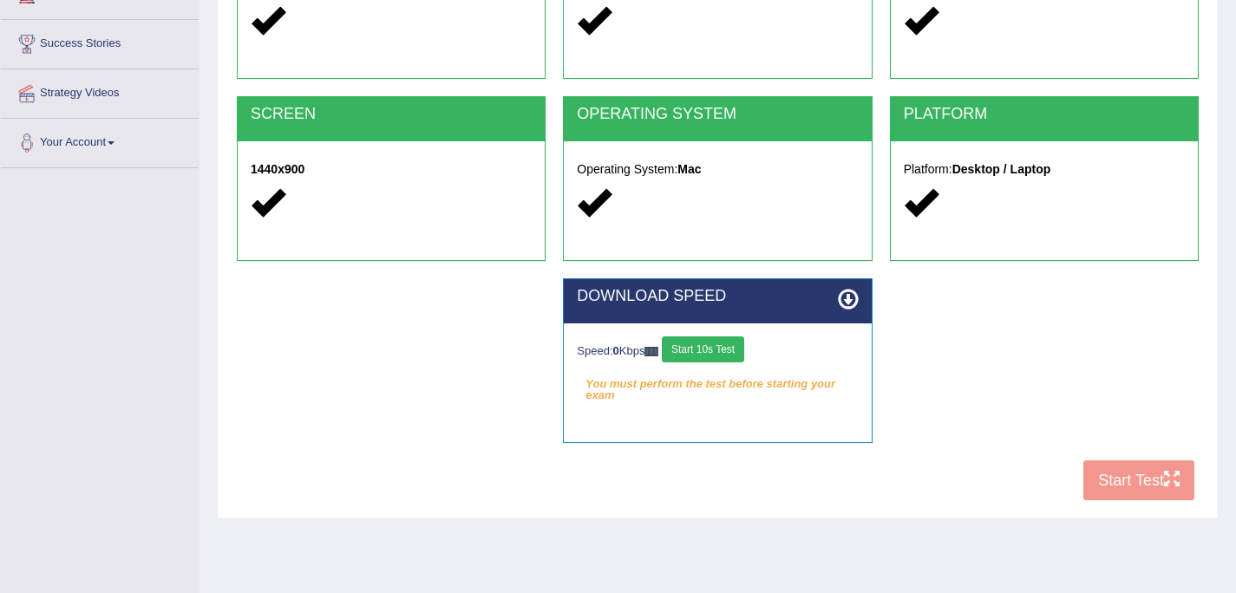
scroll to position [317, 0]
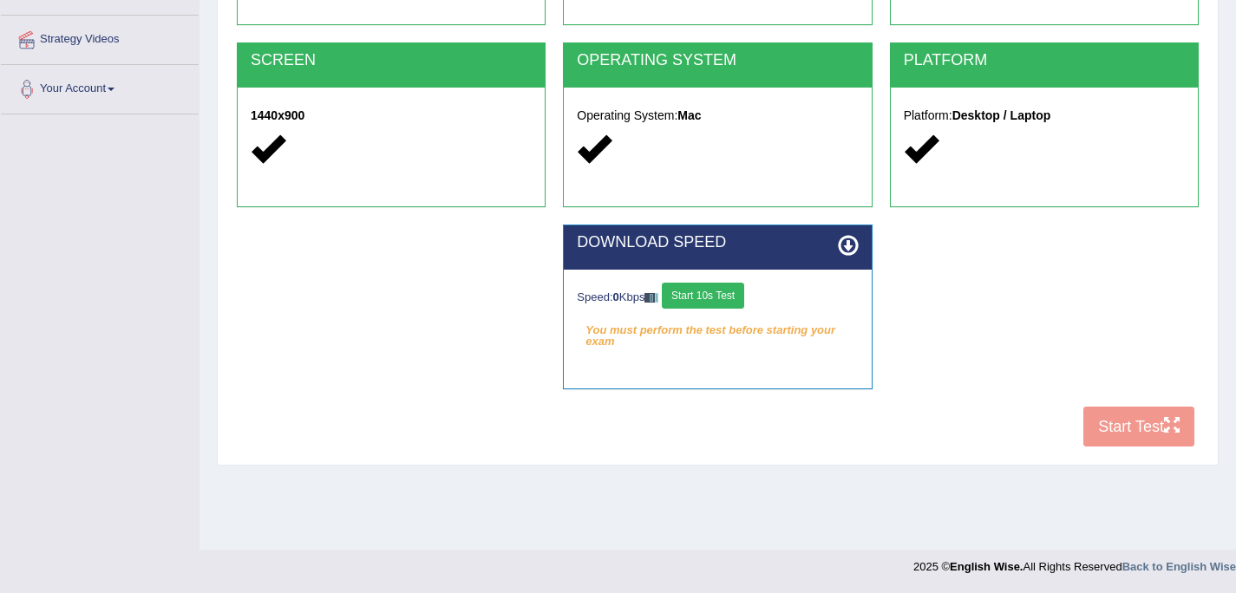
click at [696, 293] on button "Start 10s Test" at bounding box center [703, 296] width 82 height 26
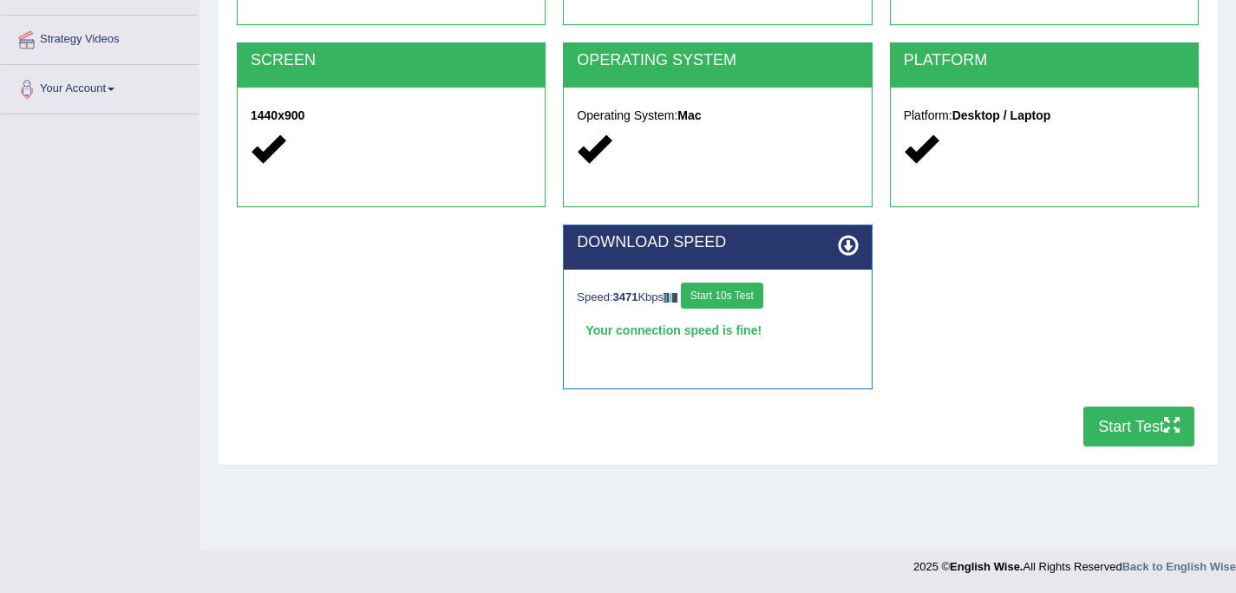
click at [1133, 429] on button "Start Test" at bounding box center [1138, 427] width 111 height 40
